Goal: Task Accomplishment & Management: Manage account settings

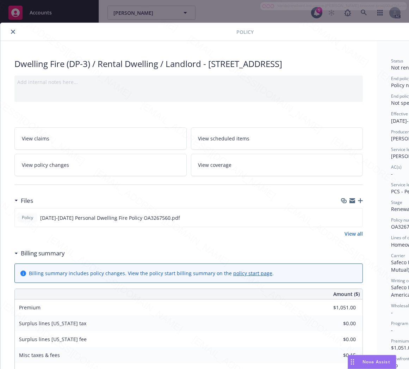
scroll to position [21, 0]
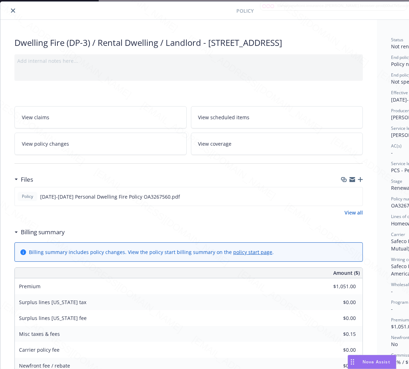
click at [322, 294] on div "$1,051.00" at bounding box center [337, 287] width 51 height 16
click at [13, 11] on icon "close" at bounding box center [13, 10] width 4 height 4
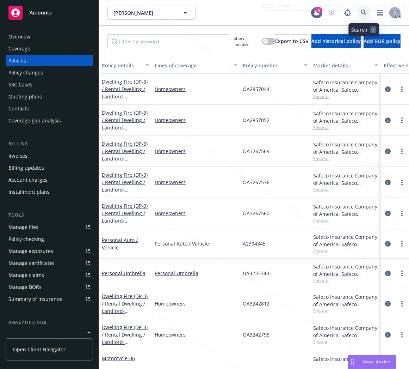
click at [364, 12] on icon at bounding box center [364, 13] width 6 height 6
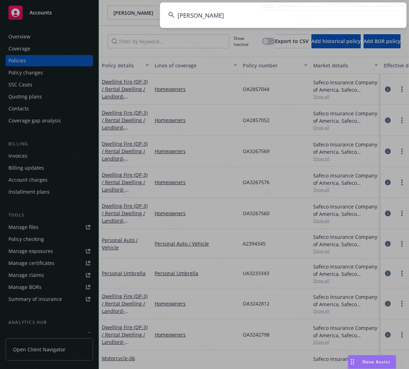
type input "[PERSON_NAME]"
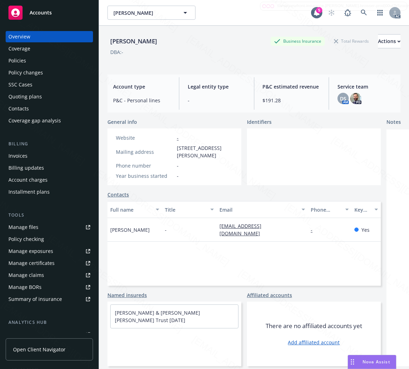
click at [14, 55] on div "Policies" at bounding box center [17, 60] width 18 height 11
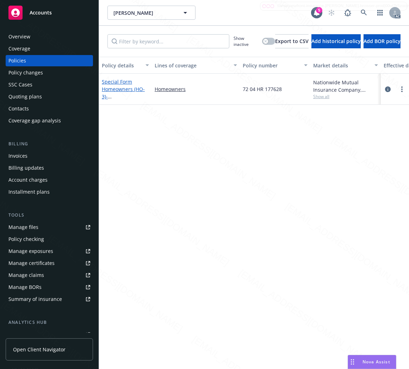
click at [129, 94] on span "- [STREET_ADDRESS][PERSON_NAME]" at bounding box center [124, 104] width 45 height 22
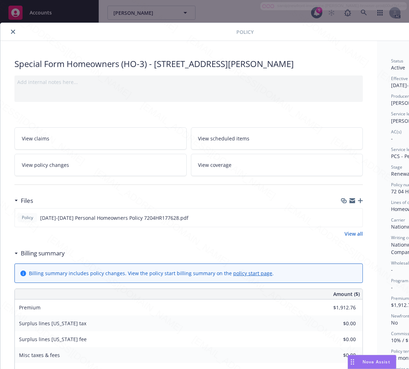
click at [35, 255] on h3 "Billing summary" at bounding box center [43, 253] width 44 height 9
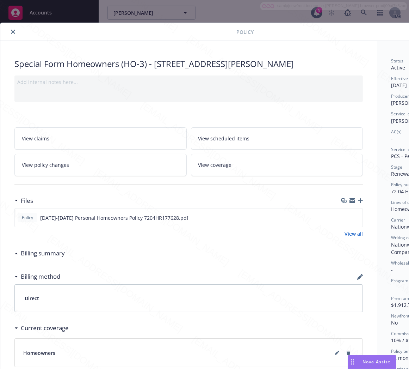
scroll to position [0, 81]
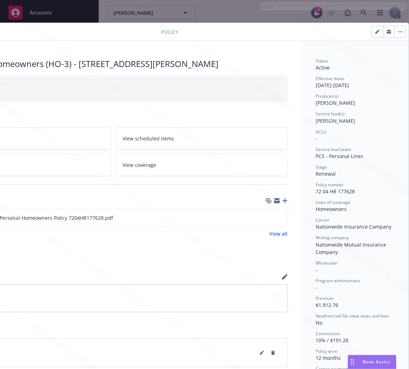
click at [353, 189] on div "Policy number 72 04 HR 177628" at bounding box center [355, 188] width 79 height 13
drag, startPoint x: 353, startPoint y: 189, endPoint x: 306, endPoint y: 193, distance: 47.4
click at [306, 193] on div "Status Active Effective dates [DATE] - [DATE] Producer(s) [PERSON_NAME] Service…" at bounding box center [355, 254] width 107 height 427
copy span "72 04 HR 177628"
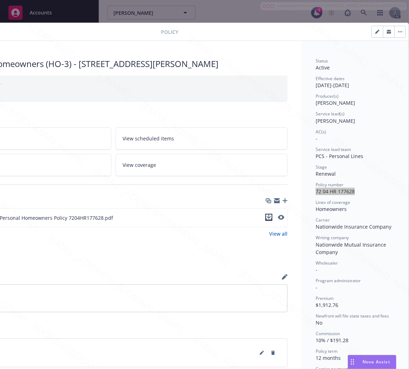
click at [266, 219] on icon "download file" at bounding box center [269, 219] width 6 height 2
click at [398, 32] on icon "button" at bounding box center [400, 31] width 4 height 1
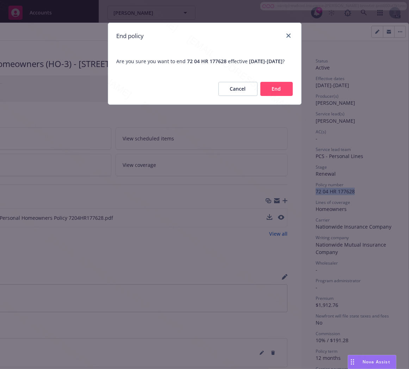
click at [290, 95] on button "End" at bounding box center [277, 89] width 32 height 14
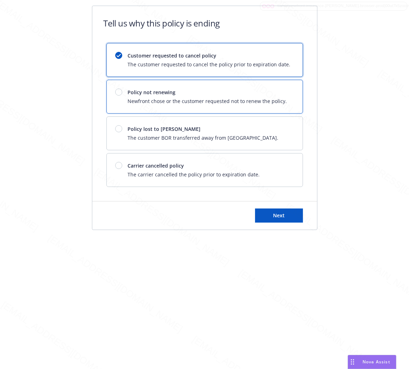
click at [290, 95] on div "Policy not renewing Newfront chose or the customer requested not to renew the p…" at bounding box center [205, 96] width 196 height 33
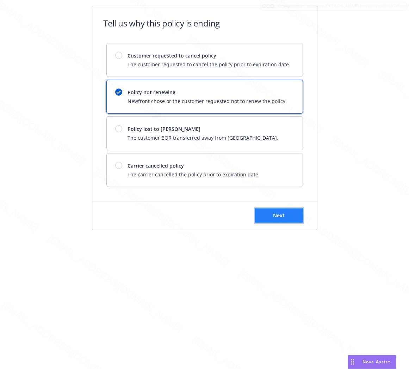
click at [289, 215] on button "Next" at bounding box center [279, 215] width 48 height 14
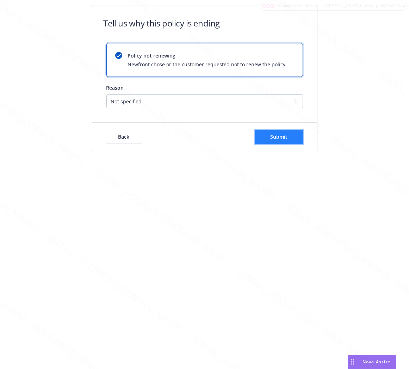
click at [287, 139] on span "Submit" at bounding box center [278, 136] width 17 height 7
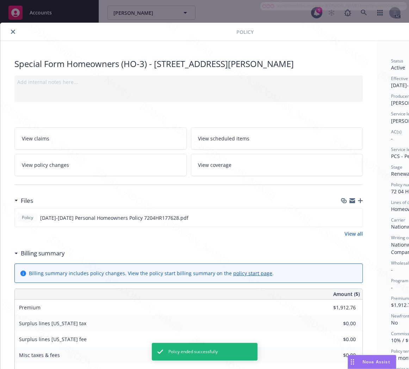
scroll to position [21, 0]
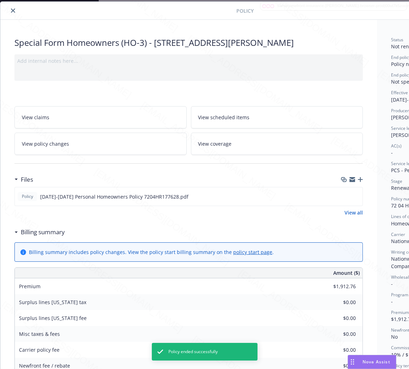
click at [13, 11] on icon "close" at bounding box center [13, 10] width 4 height 4
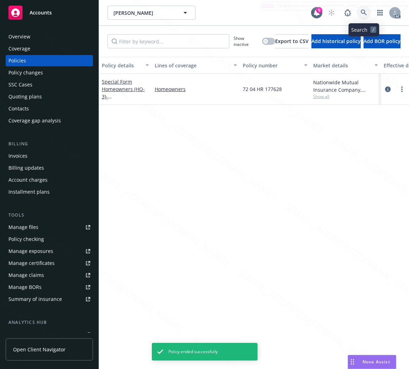
click at [365, 13] on icon at bounding box center [364, 13] width 6 height 6
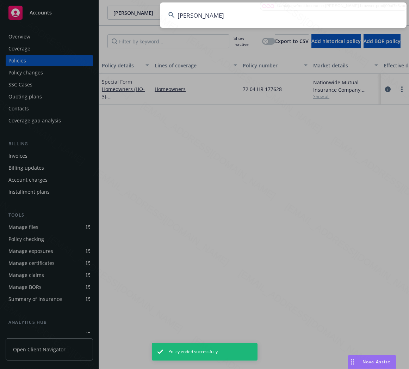
type input "[PERSON_NAME]"
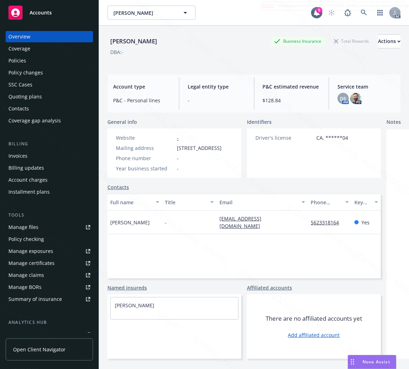
drag, startPoint x: 177, startPoint y: 146, endPoint x: 218, endPoint y: 147, distance: 40.6
click at [218, 147] on span "[STREET_ADDRESS]" at bounding box center [199, 147] width 45 height 7
copy span "12750 Centralia S"
click at [23, 62] on div "Policies" at bounding box center [17, 60] width 18 height 11
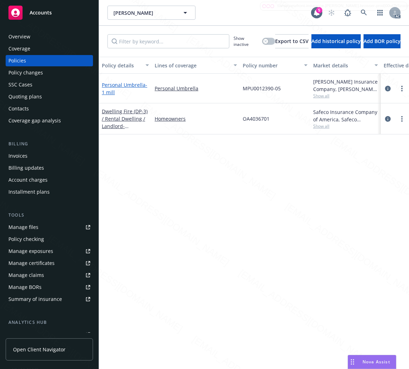
click at [118, 82] on link "Personal Umbrella - 1 mill" at bounding box center [124, 88] width 45 height 14
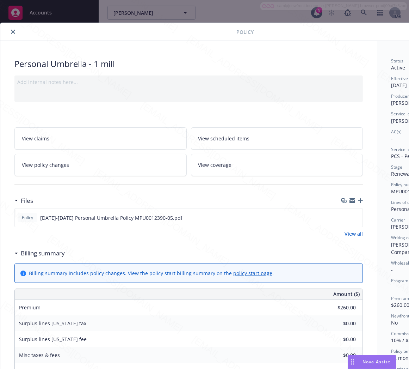
click at [64, 254] on h3 "Billing summary" at bounding box center [43, 253] width 44 height 9
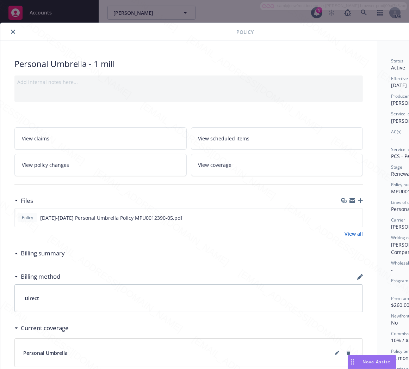
scroll to position [0, 81]
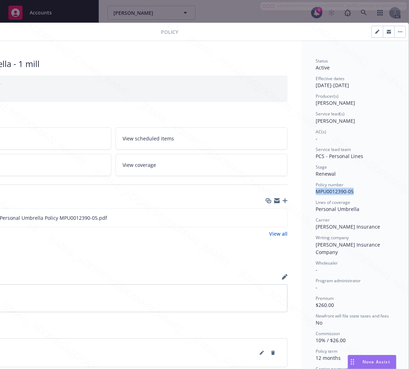
drag, startPoint x: 311, startPoint y: 192, endPoint x: 357, endPoint y: 191, distance: 46.2
click at [357, 191] on div "Policy number MPU0012390-05" at bounding box center [355, 188] width 79 height 13
copy span "MPU0012390-05"
drag, startPoint x: 309, startPoint y: 210, endPoint x: 357, endPoint y: 208, distance: 47.3
click at [357, 208] on div "Personal Umbrella" at bounding box center [355, 208] width 79 height 7
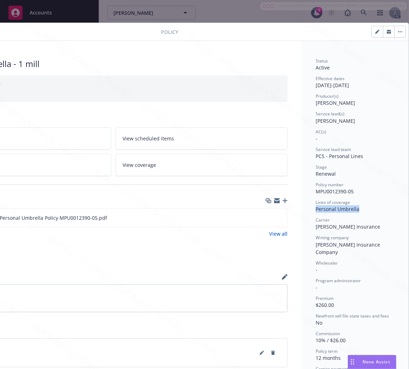
copy div "Personal Umbrella"
drag, startPoint x: 296, startPoint y: 280, endPoint x: 291, endPoint y: 281, distance: 5.7
click at [291, 281] on div "Personal Umbrella - 1 mill Add internal notes here... View claims View schedule…" at bounding box center [167, 254] width 484 height 427
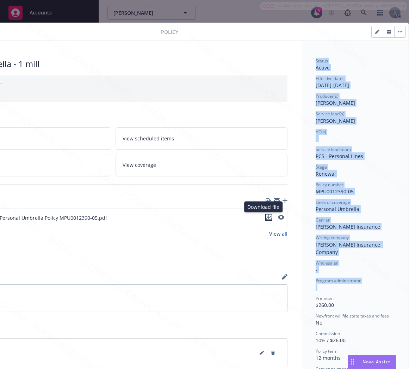
click at [266, 217] on icon "download file" at bounding box center [269, 217] width 6 height 6
click at [395, 30] on button "button" at bounding box center [400, 31] width 11 height 11
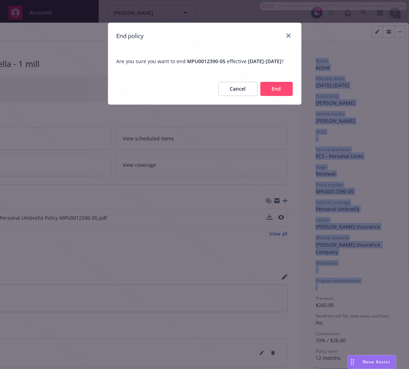
click at [283, 94] on button "End" at bounding box center [277, 89] width 32 height 14
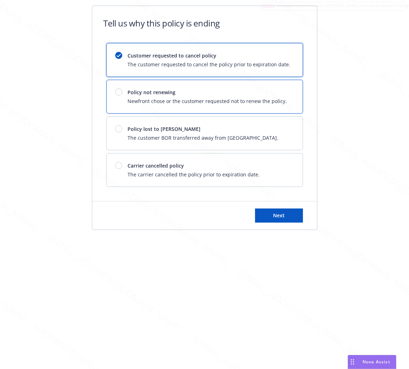
click at [283, 94] on div "Policy not renewing Newfront chose or the customer requested not to renew the p…" at bounding box center [205, 96] width 196 height 33
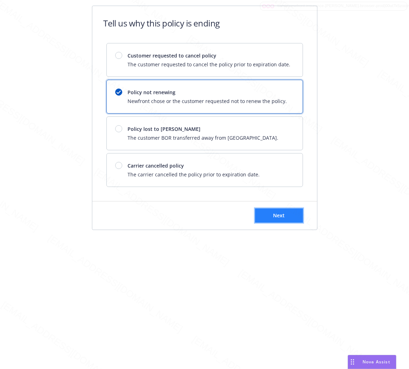
click at [280, 216] on span "Next" at bounding box center [279, 215] width 12 height 7
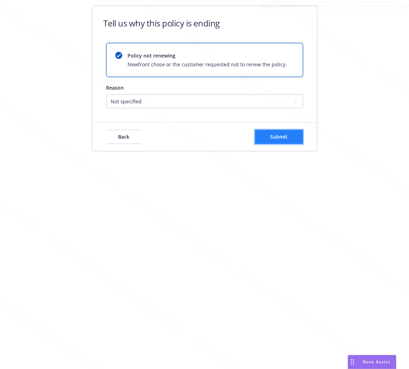
click at [291, 138] on button "Submit" at bounding box center [279, 137] width 48 height 14
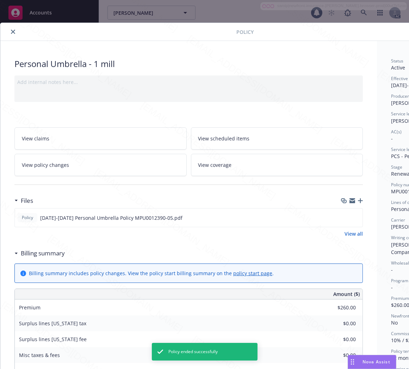
scroll to position [21, 0]
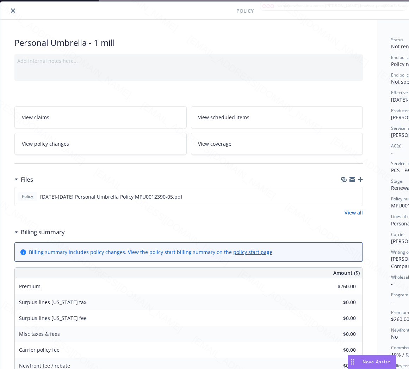
click at [12, 11] on icon "close" at bounding box center [13, 10] width 4 height 4
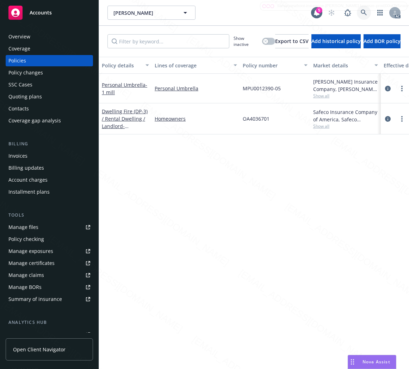
click at [362, 11] on icon at bounding box center [364, 13] width 6 height 6
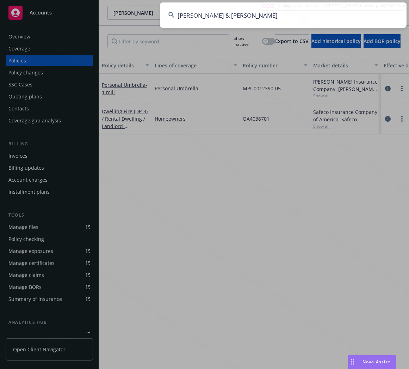
type input "[PERSON_NAME] & [PERSON_NAME]"
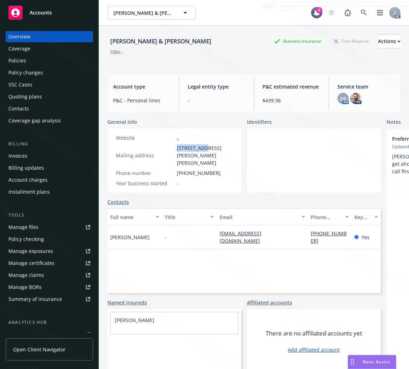
drag, startPoint x: 178, startPoint y: 147, endPoint x: 203, endPoint y: 144, distance: 26.0
click at [203, 144] on div "Website - Mailing address [STREET_ADDRESS][PERSON_NAME][PERSON_NAME] Phone numb…" at bounding box center [174, 160] width 123 height 53
copy span "324 [PERSON_NAME] D"
click at [19, 61] on div "Policies" at bounding box center [17, 60] width 18 height 11
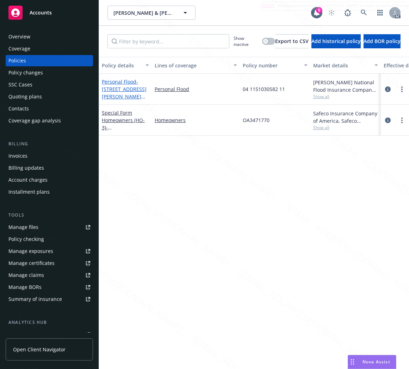
click at [109, 85] on span "- [STREET_ADDRESS][PERSON_NAME][PERSON_NAME]" at bounding box center [124, 92] width 45 height 29
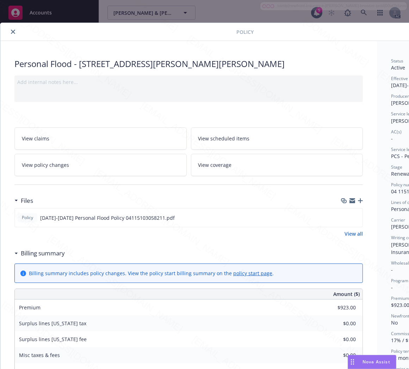
click at [50, 255] on h3 "Billing summary" at bounding box center [43, 253] width 44 height 9
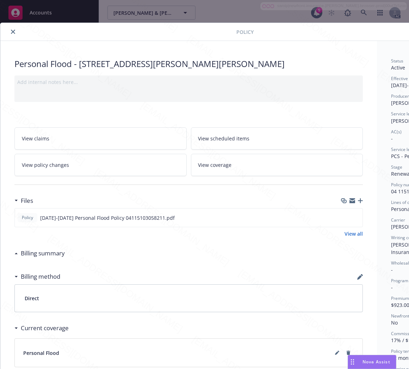
scroll to position [0, 81]
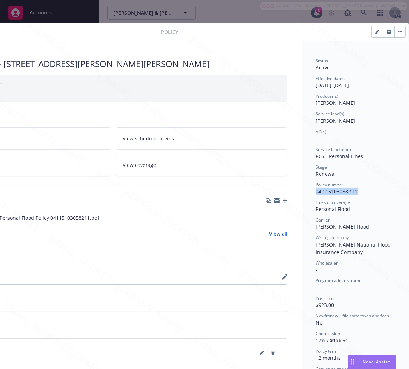
drag, startPoint x: 310, startPoint y: 189, endPoint x: 353, endPoint y: 193, distance: 43.2
click at [353, 193] on div "Policy number 04 1151030582 11" at bounding box center [355, 188] width 79 height 13
copy span "04 1151030582 11"
drag, startPoint x: 343, startPoint y: 208, endPoint x: 311, endPoint y: 212, distance: 33.0
click at [316, 212] on div "Personal Flood" at bounding box center [355, 208] width 79 height 7
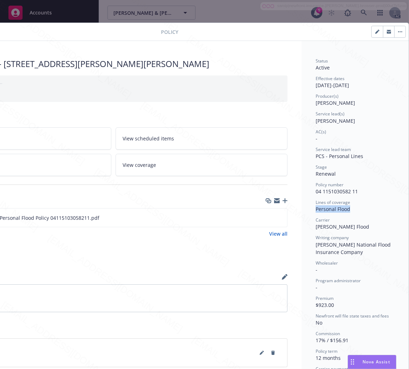
copy div "Personal Flood"
click at [266, 217] on icon "download file" at bounding box center [269, 217] width 6 height 6
click at [397, 32] on button "button" at bounding box center [400, 31] width 11 height 11
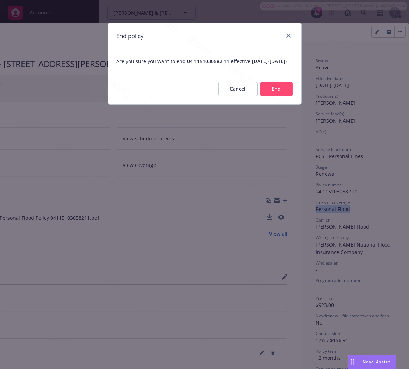
click at [276, 93] on button "End" at bounding box center [277, 89] width 32 height 14
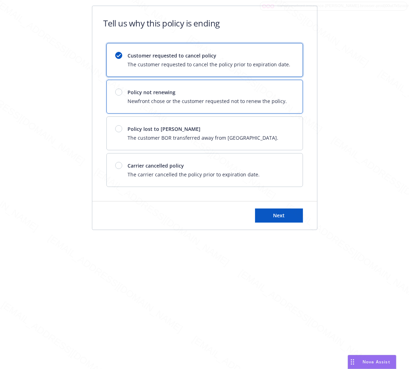
click at [276, 93] on span "Policy not renewing" at bounding box center [207, 92] width 159 height 7
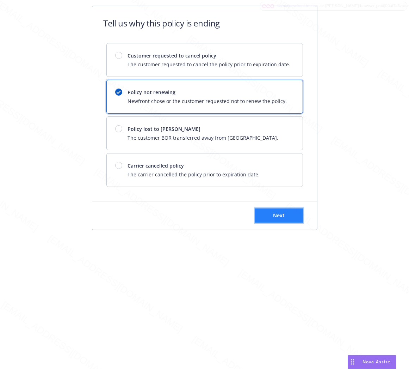
click at [285, 217] on button "Next" at bounding box center [279, 215] width 48 height 14
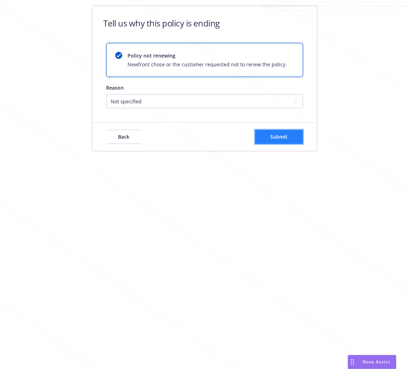
click at [286, 140] on button "Submit" at bounding box center [279, 137] width 48 height 14
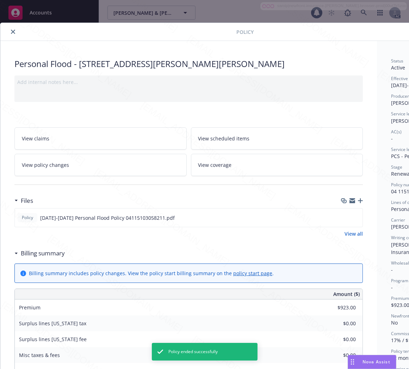
scroll to position [21, 0]
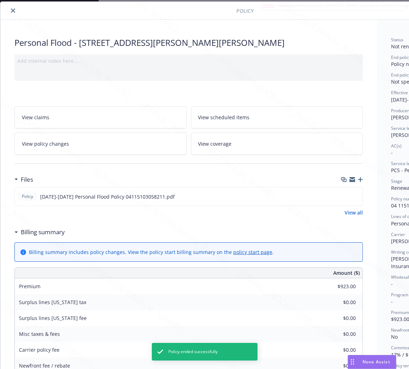
click at [11, 12] on icon "close" at bounding box center [13, 10] width 4 height 4
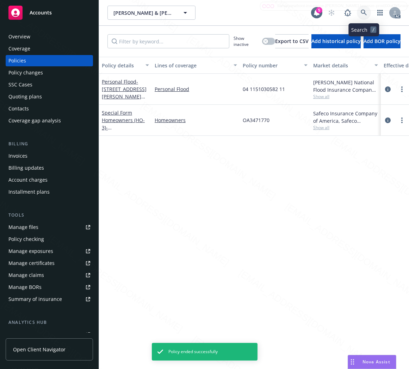
click at [364, 13] on icon at bounding box center [364, 13] width 6 height 6
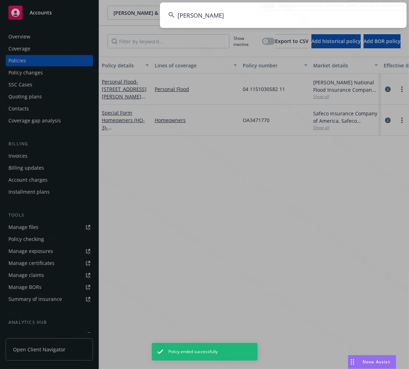
type input "[PERSON_NAME]"
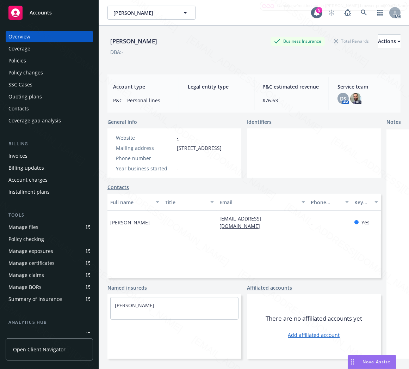
click at [26, 63] on div "Policies" at bounding box center [49, 60] width 82 height 11
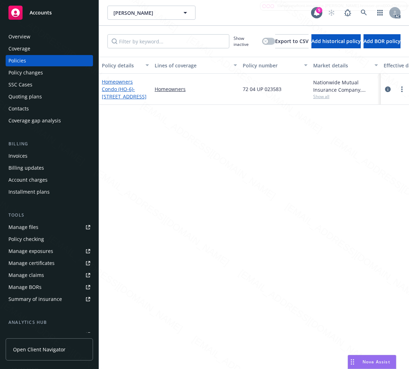
click at [109, 87] on link "Homeowners Condo (HO-6) - [STREET_ADDRESS]" at bounding box center [124, 89] width 45 height 22
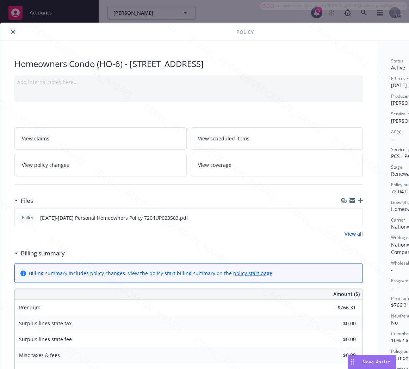
click at [51, 253] on h3 "Billing summary" at bounding box center [43, 253] width 44 height 9
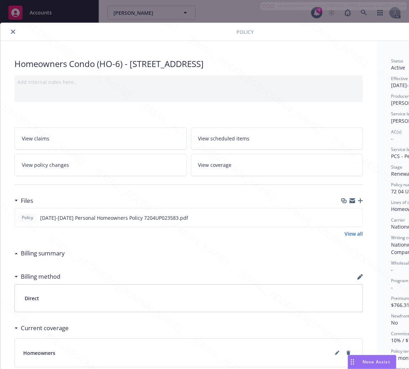
scroll to position [0, 81]
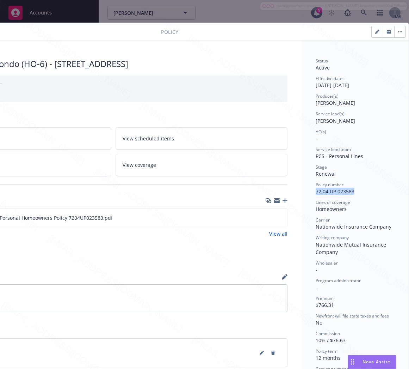
drag, startPoint x: 353, startPoint y: 189, endPoint x: 306, endPoint y: 192, distance: 47.3
click at [306, 192] on div "Status Active Effective dates [DATE] - [DATE] Producer(s) [PERSON_NAME] Service…" at bounding box center [355, 254] width 107 height 427
copy span "72 04 UP 023583"
click at [267, 217] on icon "download file" at bounding box center [269, 216] width 5 height 4
click at [395, 31] on button "button" at bounding box center [400, 31] width 11 height 11
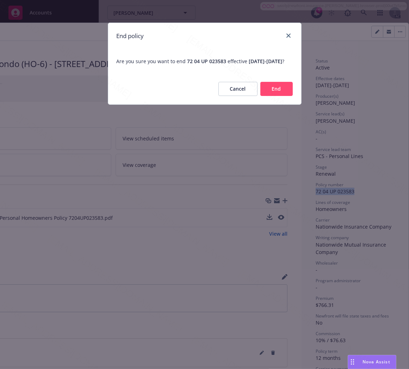
click at [269, 96] on button "End" at bounding box center [277, 89] width 32 height 14
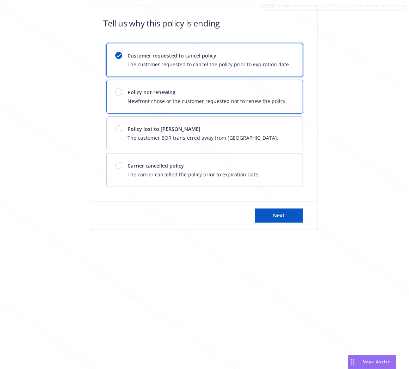
click at [269, 103] on span "Newfront chose or the customer requested not to renew the policy." at bounding box center [207, 100] width 159 height 7
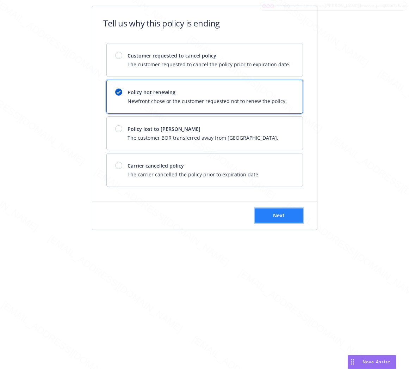
click at [273, 213] on button "Next" at bounding box center [279, 215] width 48 height 14
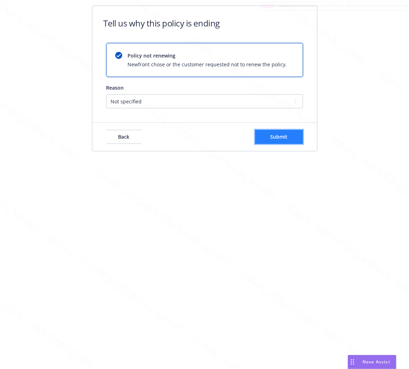
click at [286, 133] on button "Submit" at bounding box center [279, 137] width 48 height 14
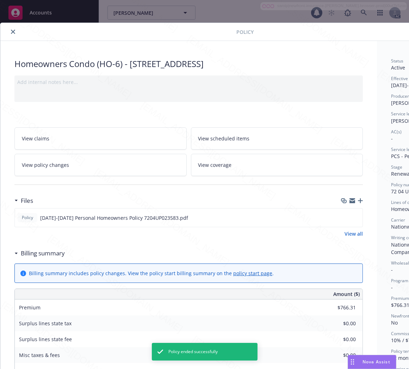
scroll to position [21, 0]
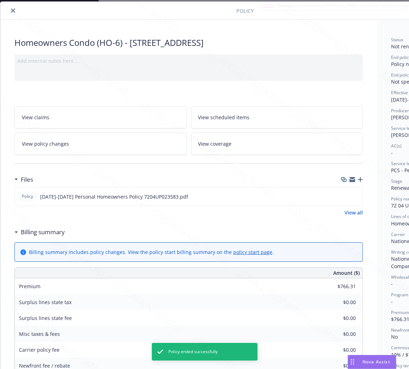
click at [14, 8] on icon "close" at bounding box center [13, 10] width 4 height 4
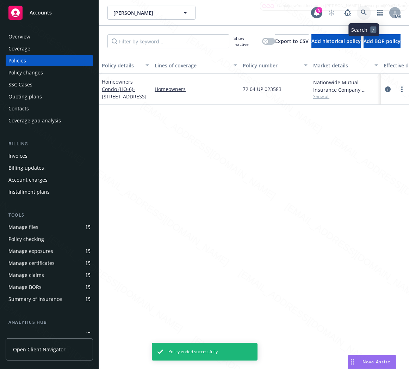
click at [362, 10] on icon at bounding box center [364, 13] width 6 height 6
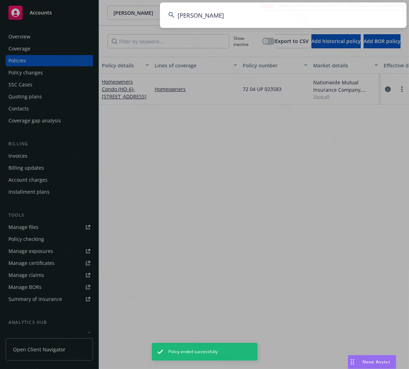
type input "[PERSON_NAME]"
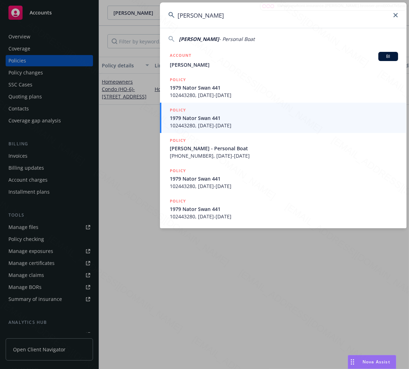
click at [271, 23] on input "[PERSON_NAME]" at bounding box center [283, 14] width 247 height 25
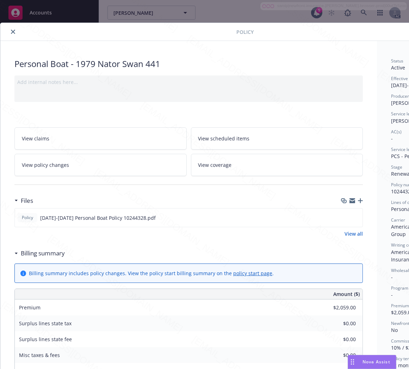
click at [13, 30] on icon "close" at bounding box center [13, 32] width 4 height 4
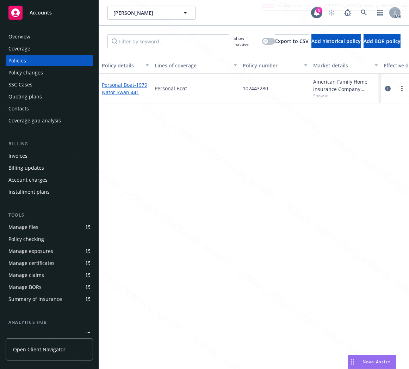
click at [115, 86] on span "- 1979 Nator Swan 441" at bounding box center [124, 88] width 45 height 14
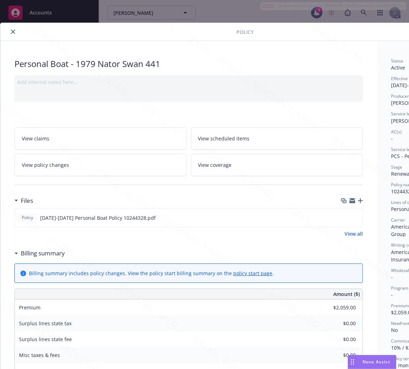
scroll to position [21, 0]
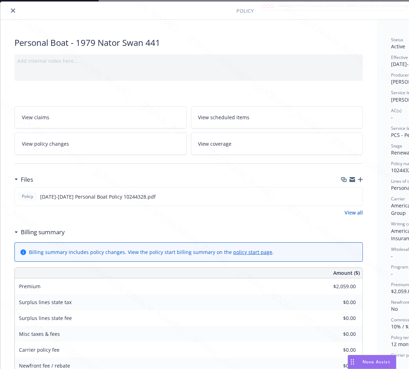
click at [44, 234] on h3 "Billing summary" at bounding box center [43, 231] width 44 height 9
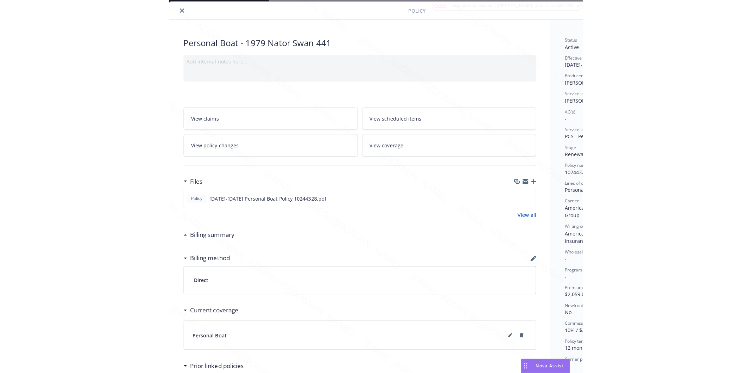
scroll to position [21, 81]
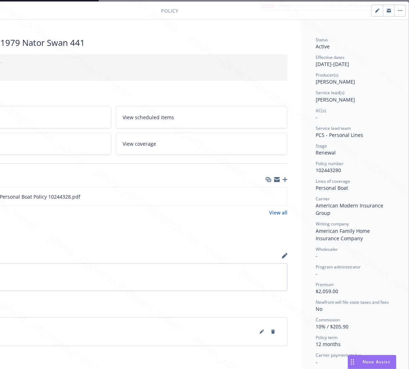
click at [324, 170] on span "102443280" at bounding box center [328, 170] width 25 height 7
copy span "102443280"
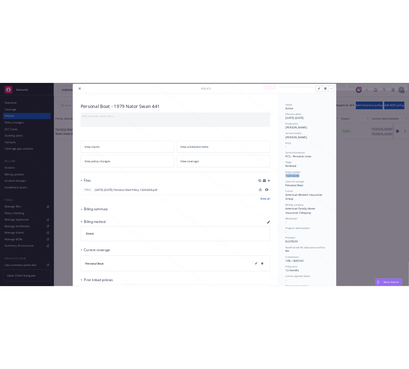
scroll to position [21, 0]
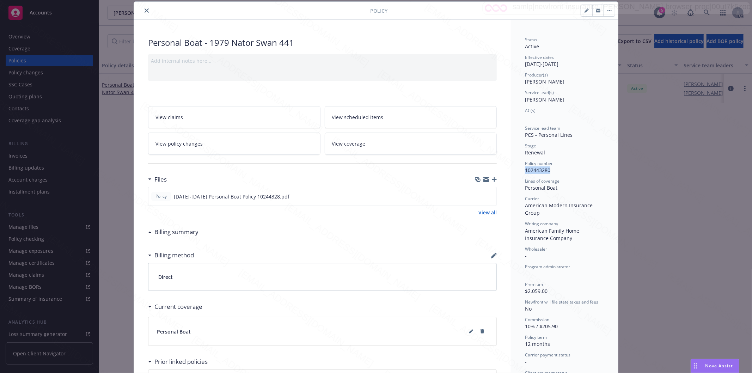
click at [145, 10] on icon "close" at bounding box center [147, 10] width 4 height 4
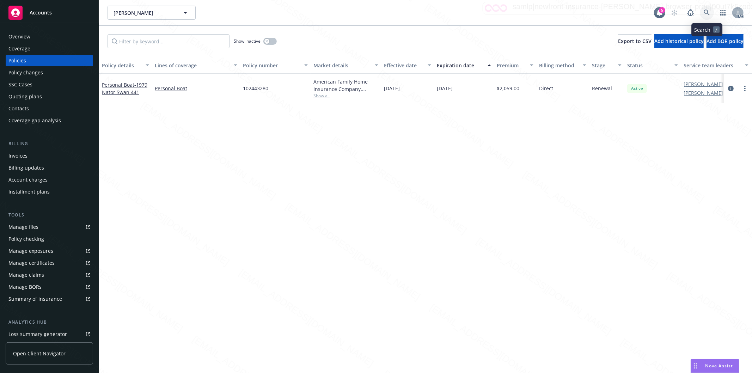
click at [409, 12] on icon at bounding box center [707, 13] width 6 height 6
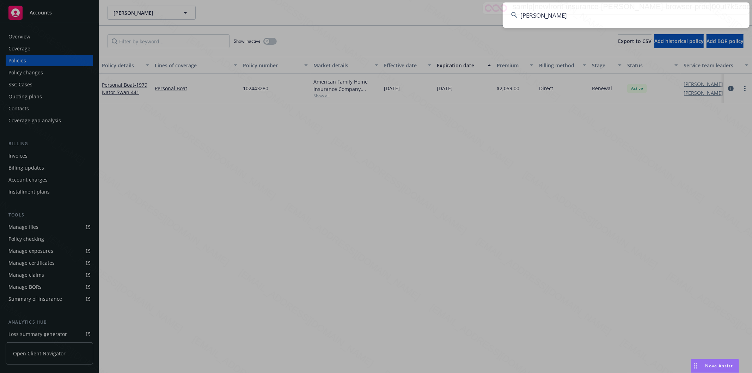
type input "[PERSON_NAME]"
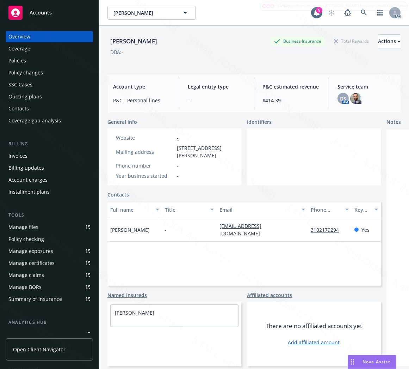
click at [25, 61] on div "Policies" at bounding box center [17, 60] width 18 height 11
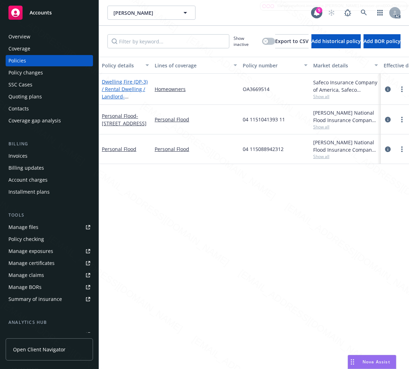
click at [117, 90] on link "Dwelling Fire (DP-3) / Rental Dwelling / Landlord - [STREET_ADDRESS]" at bounding box center [125, 92] width 46 height 29
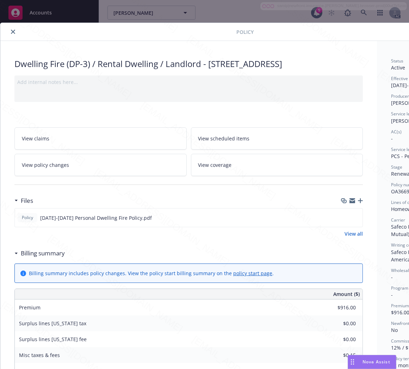
click at [53, 258] on h3 "Billing summary" at bounding box center [43, 253] width 44 height 9
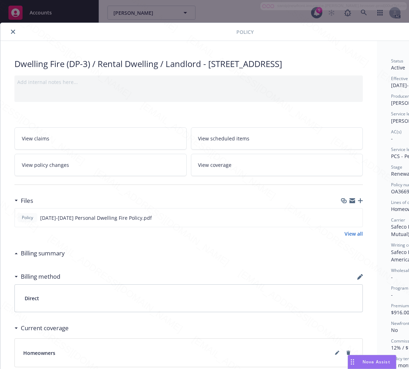
scroll to position [0, 81]
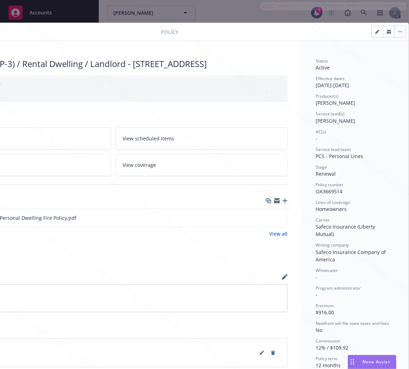
click at [330, 189] on span "OA3669514" at bounding box center [329, 191] width 27 height 7
click at [266, 220] on icon "download file" at bounding box center [269, 217] width 6 height 6
click at [395, 30] on button "button" at bounding box center [400, 31] width 11 height 11
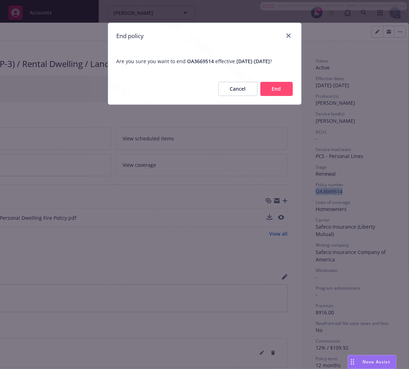
click at [277, 93] on button "End" at bounding box center [277, 89] width 32 height 14
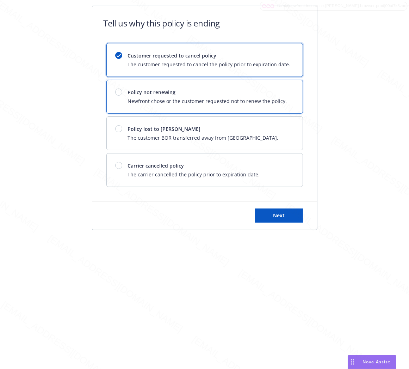
click at [252, 100] on span "Newfront chose or the customer requested not to renew the policy." at bounding box center [207, 100] width 159 height 7
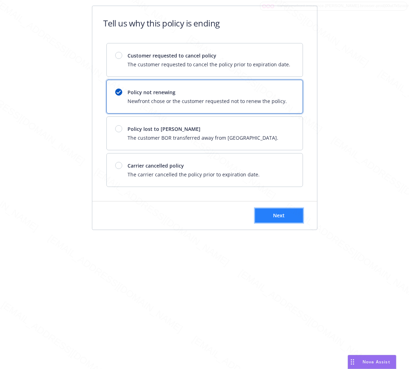
click at [281, 222] on button "Next" at bounding box center [279, 215] width 48 height 14
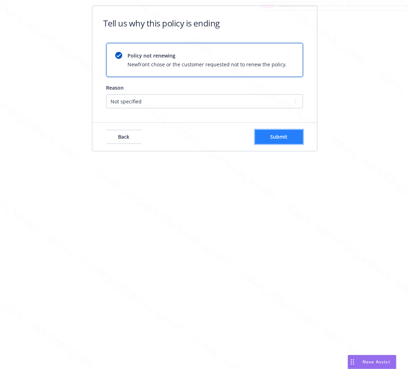
click at [285, 138] on span "Submit" at bounding box center [278, 136] width 17 height 7
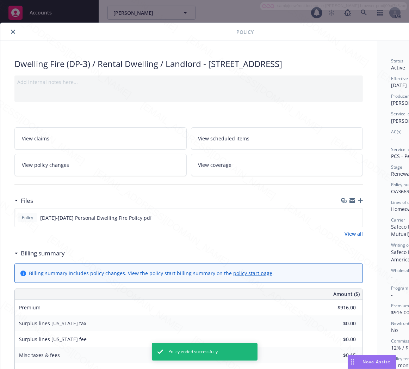
scroll to position [21, 0]
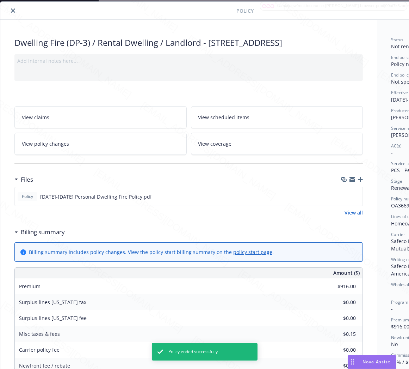
click at [9, 12] on button "close" at bounding box center [13, 10] width 8 height 8
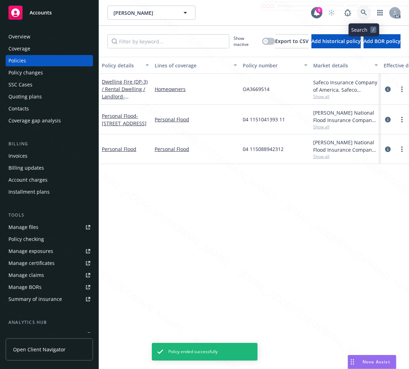
click at [365, 14] on icon at bounding box center [364, 13] width 6 height 6
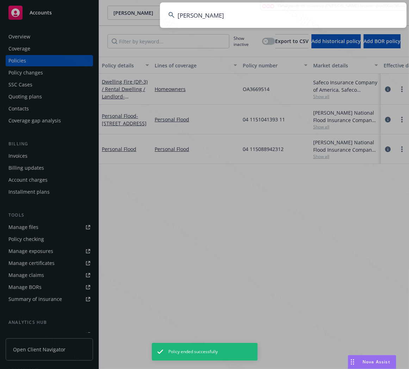
type input "[PERSON_NAME]"
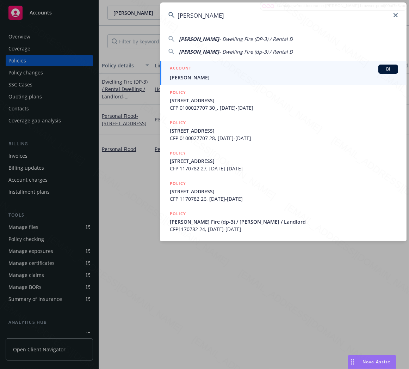
click at [231, 21] on input "[PERSON_NAME]" at bounding box center [283, 14] width 247 height 25
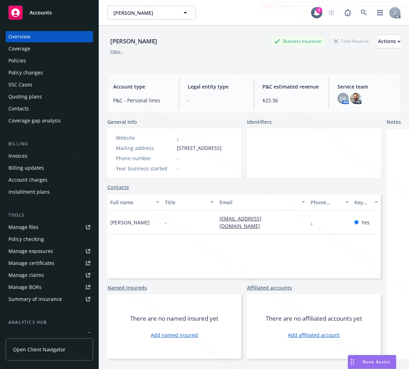
click at [22, 61] on div "Policies" at bounding box center [17, 60] width 18 height 11
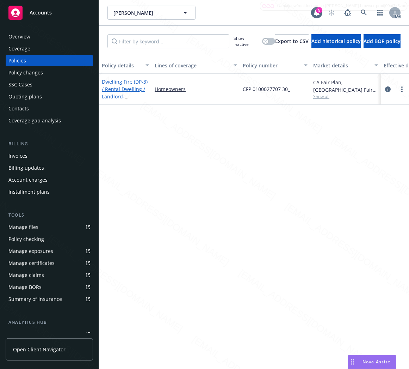
click at [126, 86] on link "Dwelling Fire (DP-3) / Rental Dwelling / Landlord - [STREET_ADDRESS]" at bounding box center [125, 92] width 46 height 29
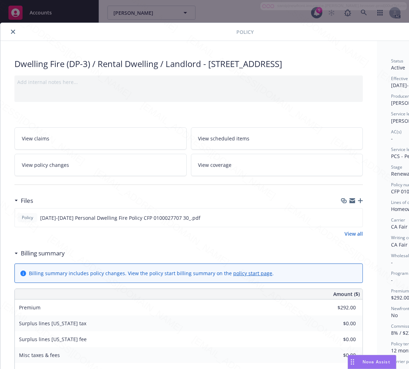
click at [39, 252] on h3 "Billing summary" at bounding box center [43, 253] width 44 height 9
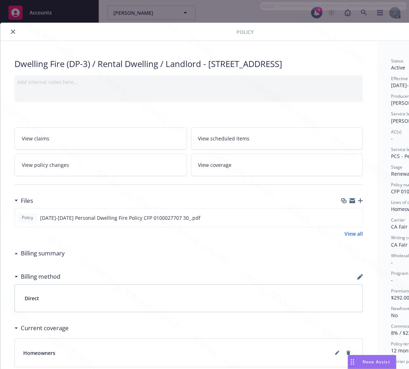
scroll to position [0, 81]
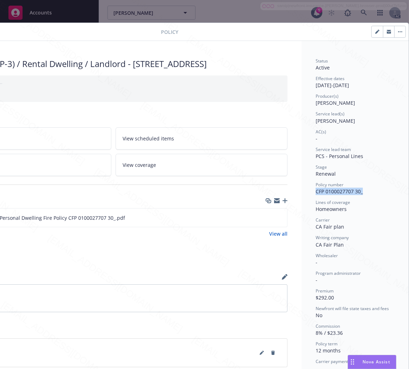
drag, startPoint x: 309, startPoint y: 192, endPoint x: 358, endPoint y: 189, distance: 49.8
click at [358, 189] on div "Status Active Effective dates [DATE] - [DATE] Producer(s) [PERSON_NAME] Service…" at bounding box center [355, 254] width 107 height 427
click at [266, 219] on icon "download file" at bounding box center [269, 217] width 6 height 6
click at [398, 32] on icon "button" at bounding box center [400, 31] width 4 height 1
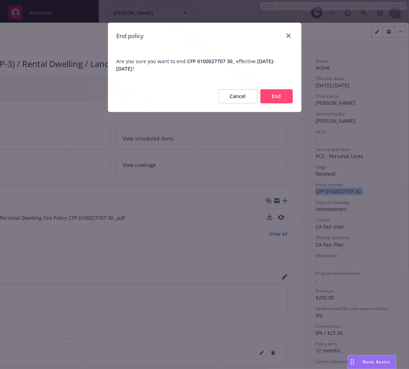
click at [278, 99] on button "End" at bounding box center [277, 96] width 32 height 14
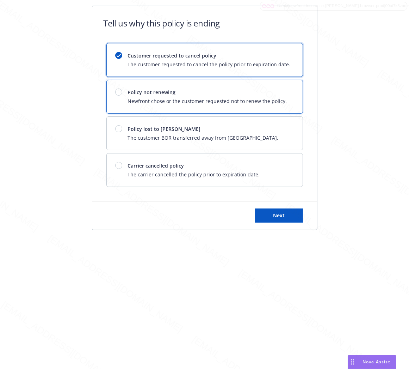
click at [278, 99] on span "Newfront chose or the customer requested not to renew the policy." at bounding box center [207, 100] width 159 height 7
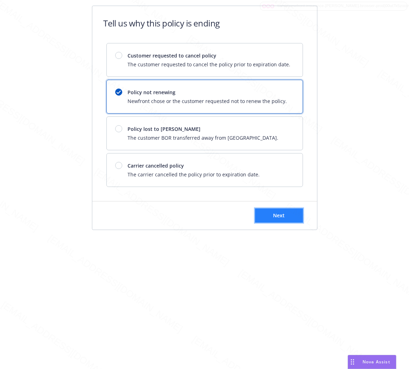
click at [291, 213] on button "Next" at bounding box center [279, 215] width 48 height 14
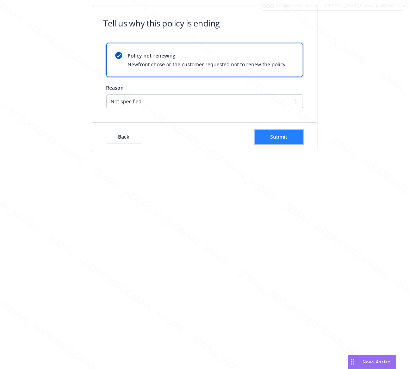
click at [291, 142] on button "Submit" at bounding box center [279, 137] width 48 height 14
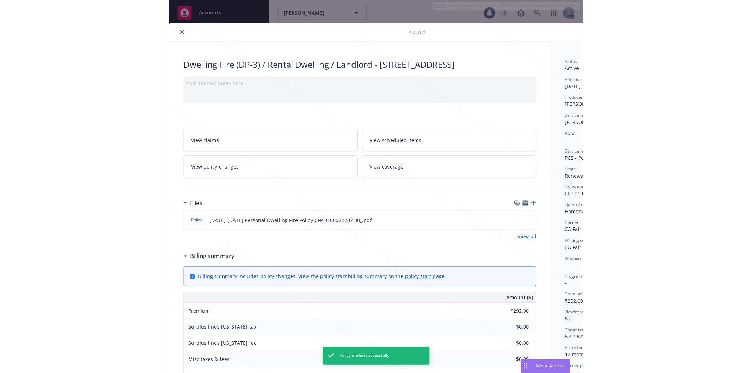
scroll to position [21, 0]
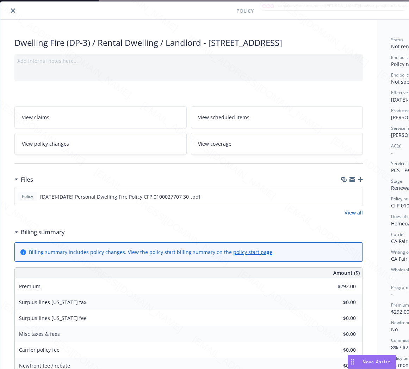
click at [13, 11] on icon "close" at bounding box center [13, 10] width 4 height 4
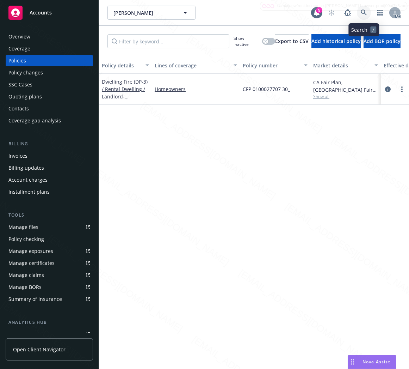
click at [365, 13] on icon at bounding box center [364, 13] width 6 height 6
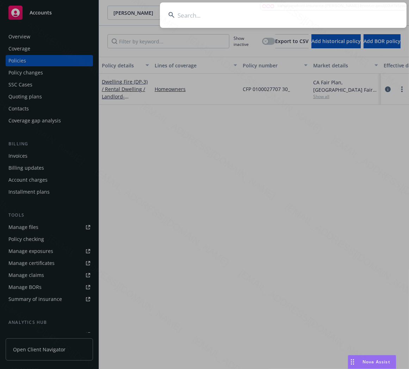
click at [285, 18] on input at bounding box center [283, 14] width 247 height 25
type input "[PERSON_NAME]"
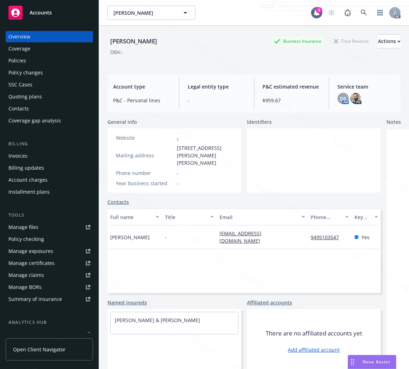
click at [39, 59] on div "Policies" at bounding box center [49, 60] width 82 height 11
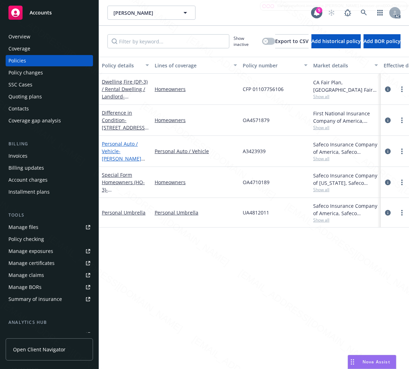
click at [124, 150] on span "- [PERSON_NAME] [PERSON_NAME]" at bounding box center [123, 159] width 43 height 22
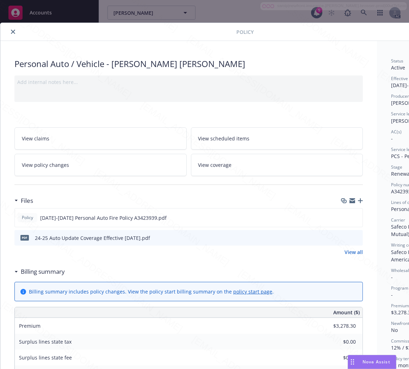
click at [114, 161] on link "View policy changes" at bounding box center [100, 165] width 172 height 22
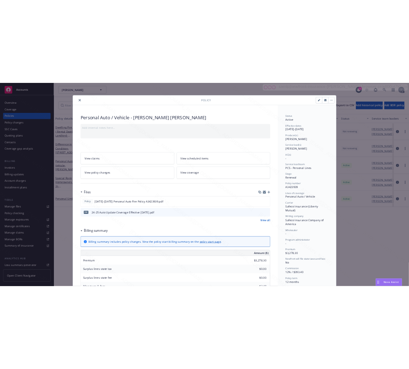
scroll to position [21, 0]
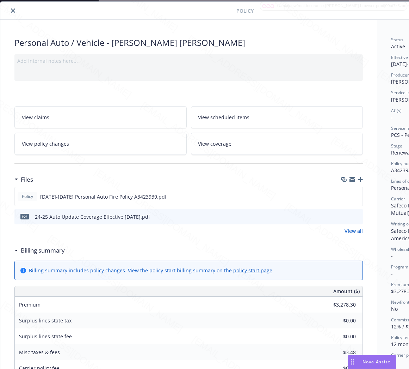
click at [56, 247] on h3 "Billing summary" at bounding box center [43, 250] width 44 height 9
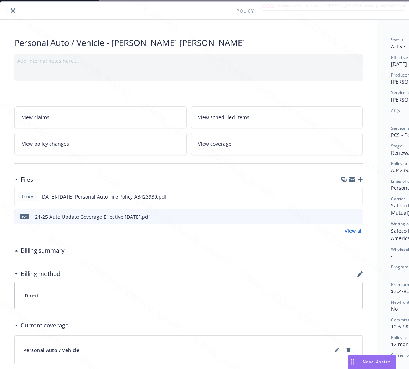
scroll to position [21, 81]
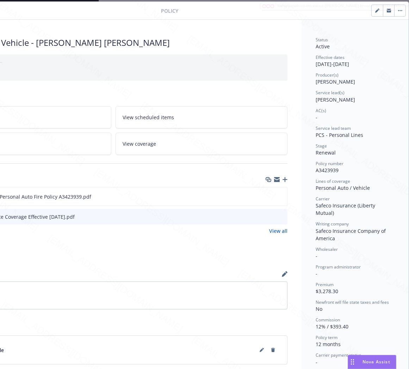
click at [321, 168] on span "A3423939" at bounding box center [327, 170] width 23 height 7
click at [267, 196] on icon "download file" at bounding box center [269, 195] width 5 height 4
click at [267, 217] on icon "download file" at bounding box center [270, 216] width 6 height 6
click at [400, 10] on icon "button" at bounding box center [400, 10] width 1 height 1
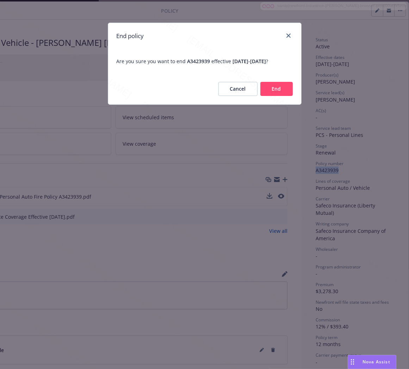
click at [275, 86] on button "End" at bounding box center [277, 89] width 32 height 14
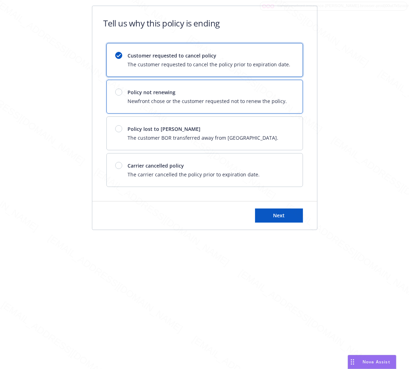
click at [275, 86] on div "Policy not renewing Newfront chose or the customer requested not to renew the p…" at bounding box center [205, 96] width 196 height 33
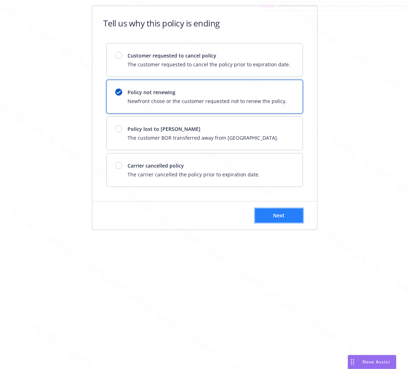
click at [278, 215] on span "Next" at bounding box center [279, 215] width 12 height 7
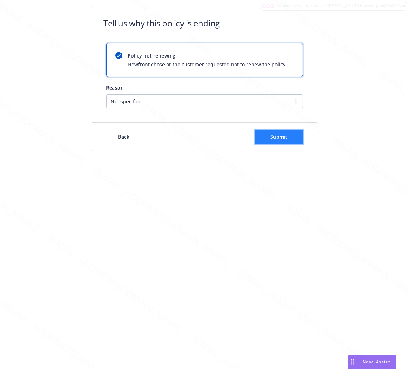
click at [291, 133] on button "Submit" at bounding box center [279, 137] width 48 height 14
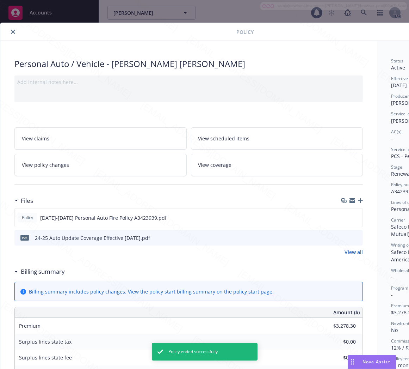
scroll to position [21, 0]
